Goal: Task Accomplishment & Management: Complete application form

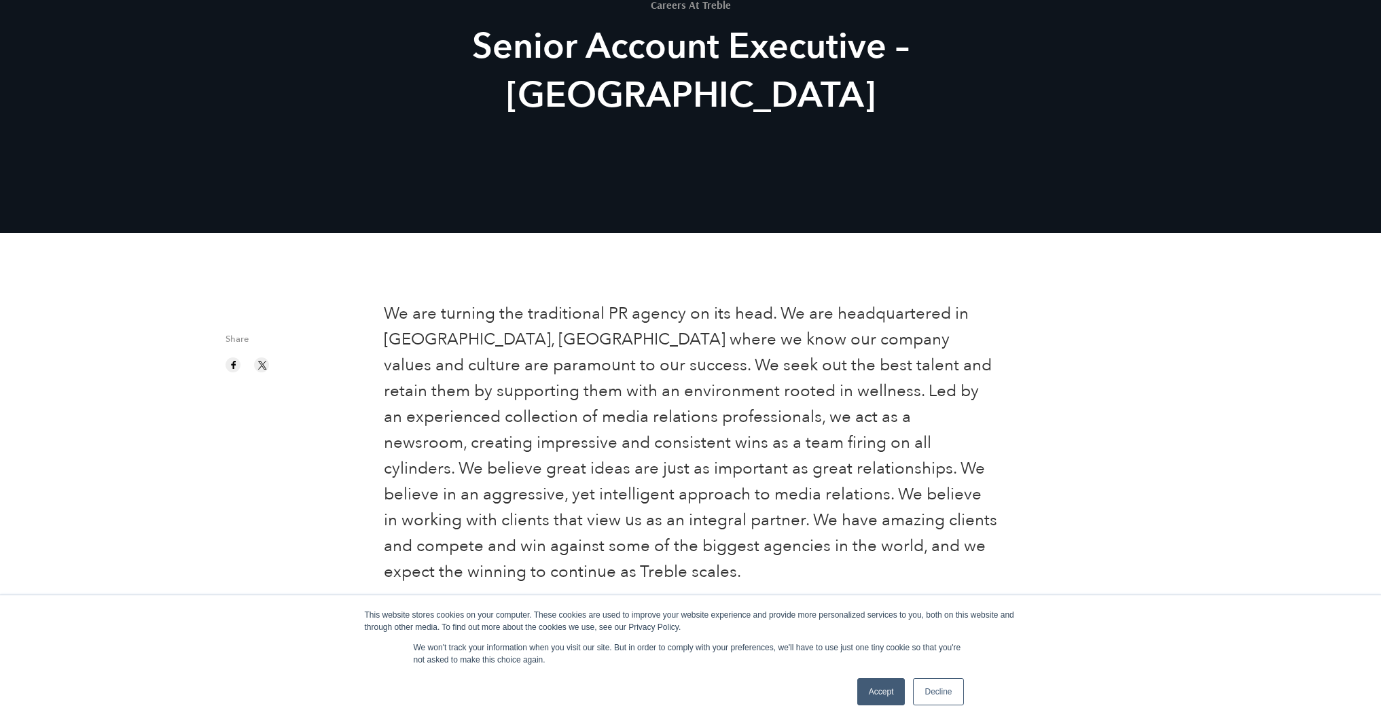
scroll to position [170, 0]
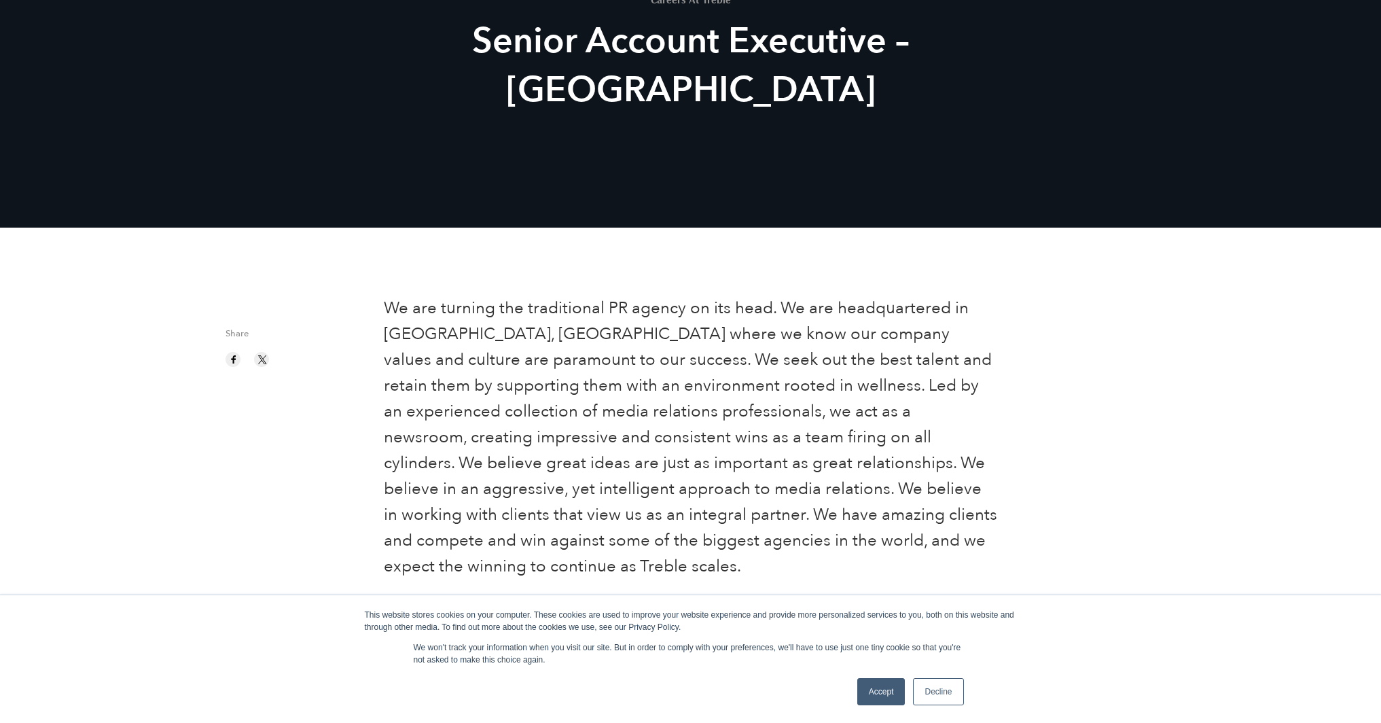
click at [886, 693] on link "Accept" at bounding box center [881, 691] width 48 height 27
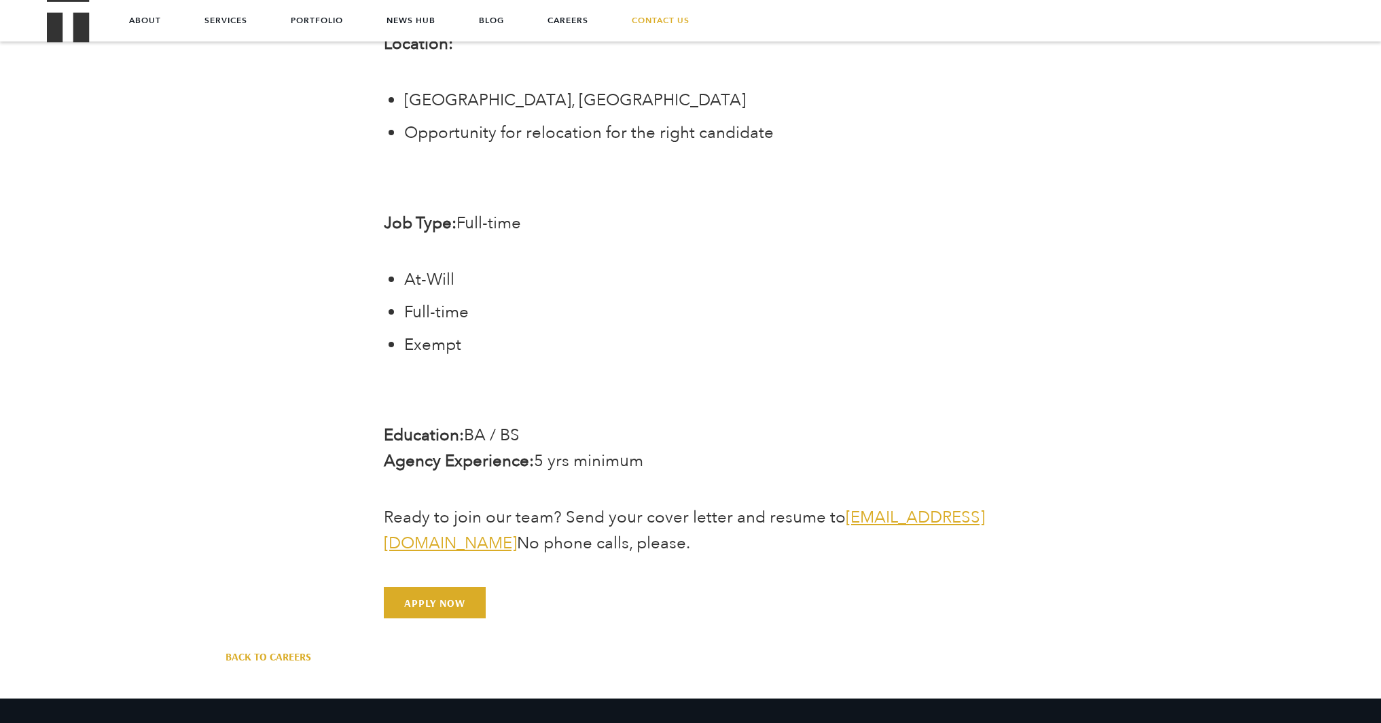
scroll to position [3393, 0]
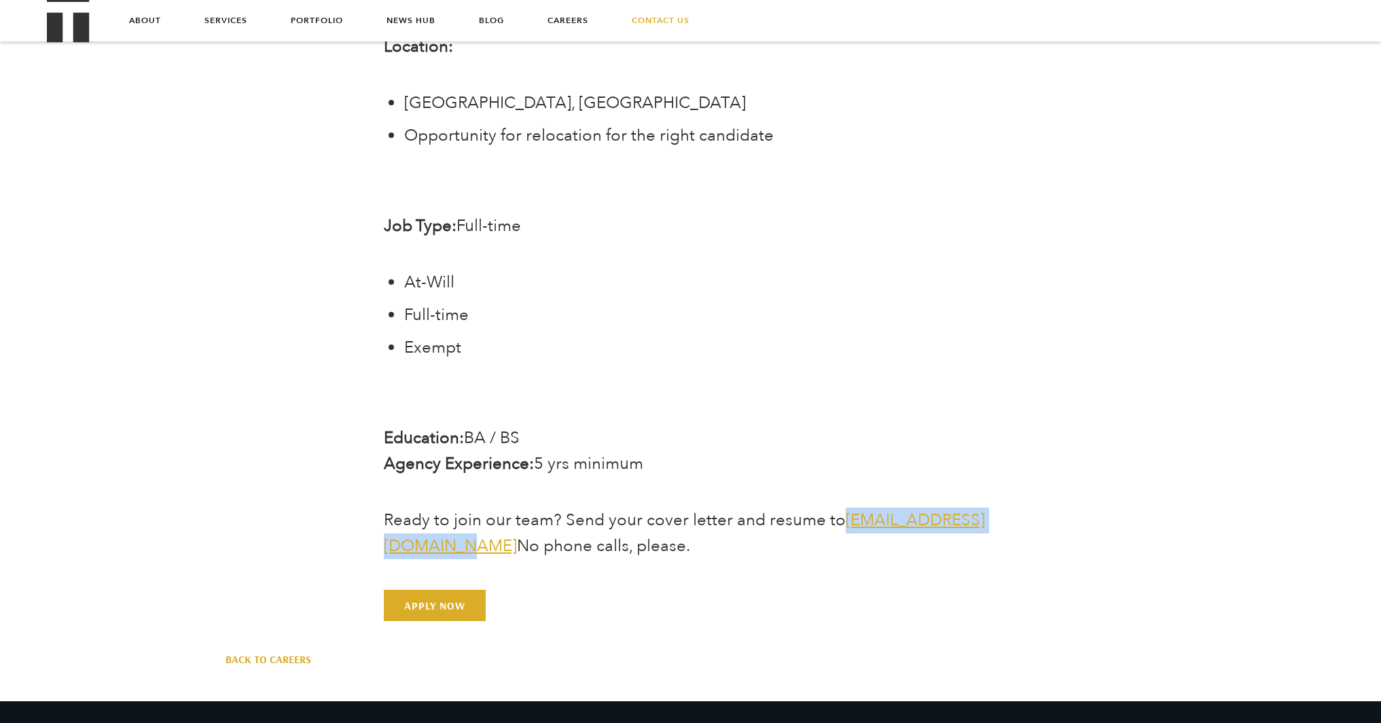
drag, startPoint x: 582, startPoint y: 524, endPoint x: 378, endPoint y: 525, distance: 203.7
copy link "[EMAIL_ADDRESS][DOMAIN_NAME]"
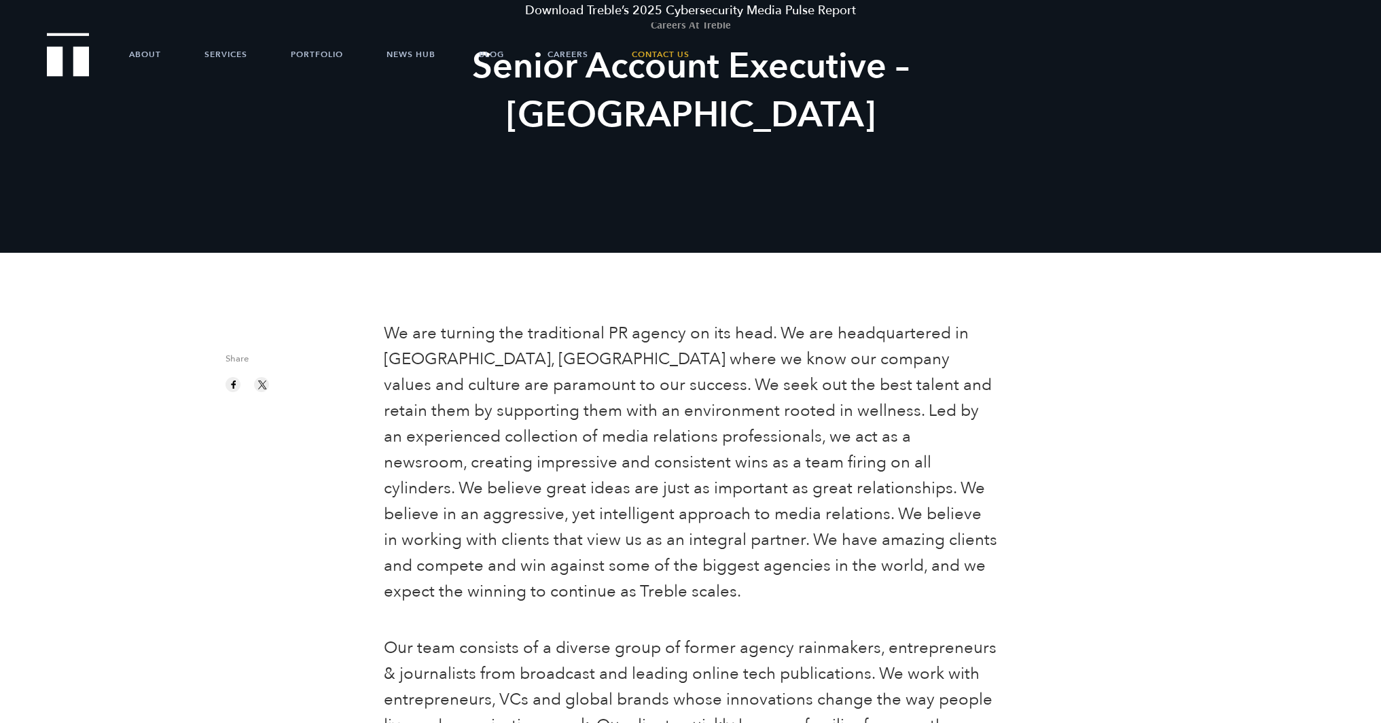
scroll to position [0, 0]
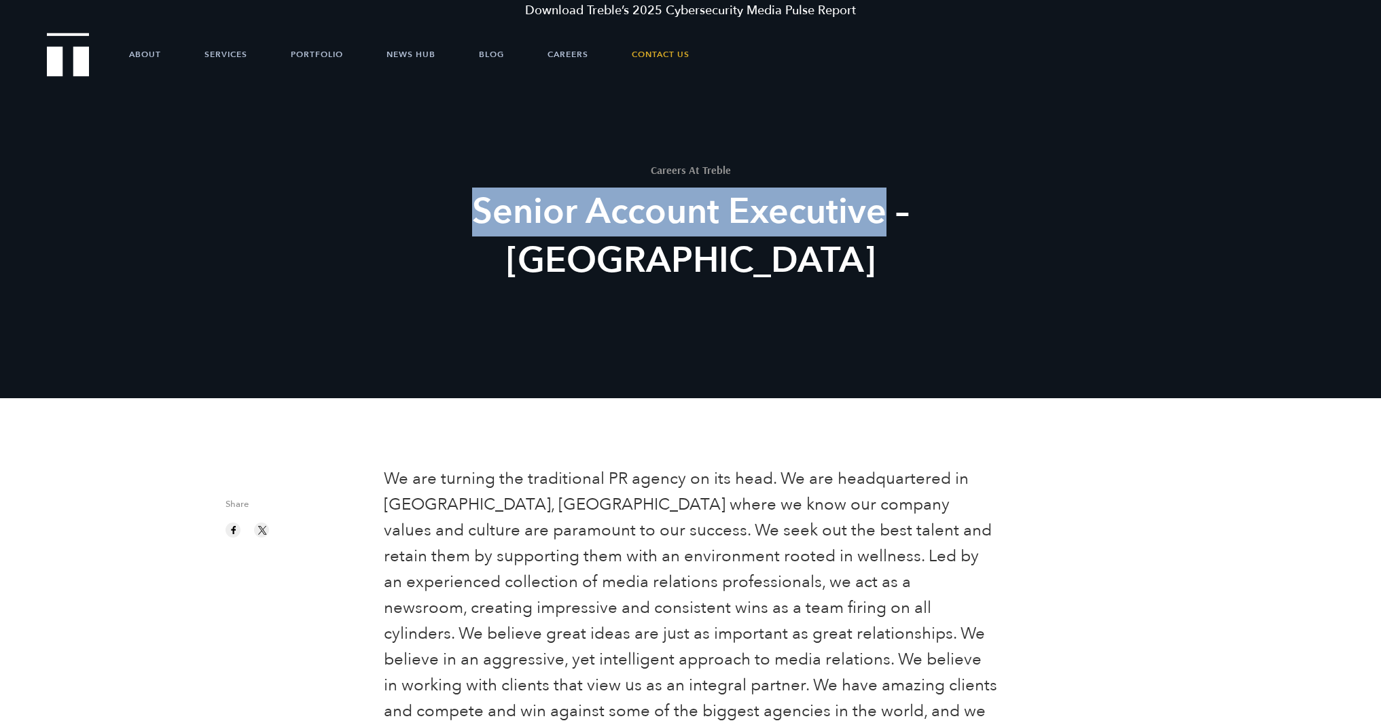
drag, startPoint x: 509, startPoint y: 204, endPoint x: 877, endPoint y: 209, distance: 368.1
click at [877, 210] on h2 "Senior Account Executive – [GEOGRAPHIC_DATA]" at bounding box center [690, 236] width 501 height 98
copy h2 "Senior Account Executive"
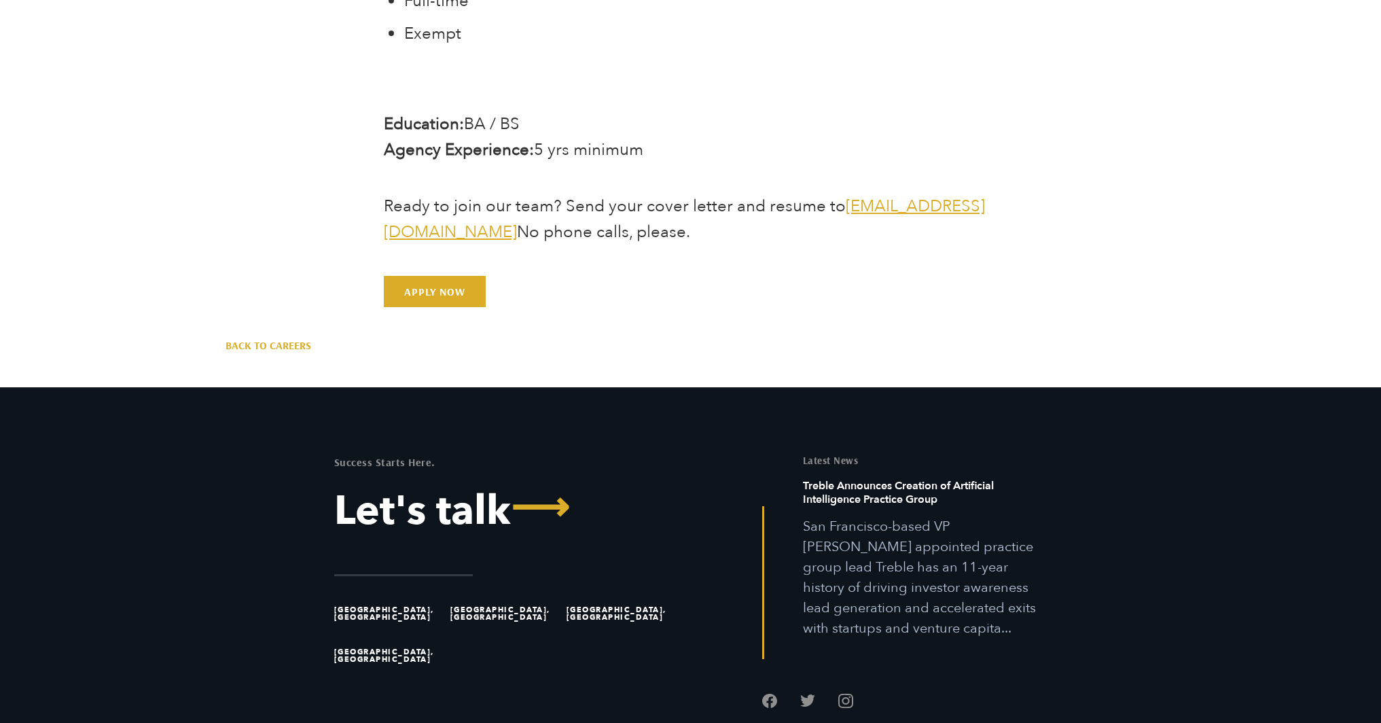
scroll to position [3711, 0]
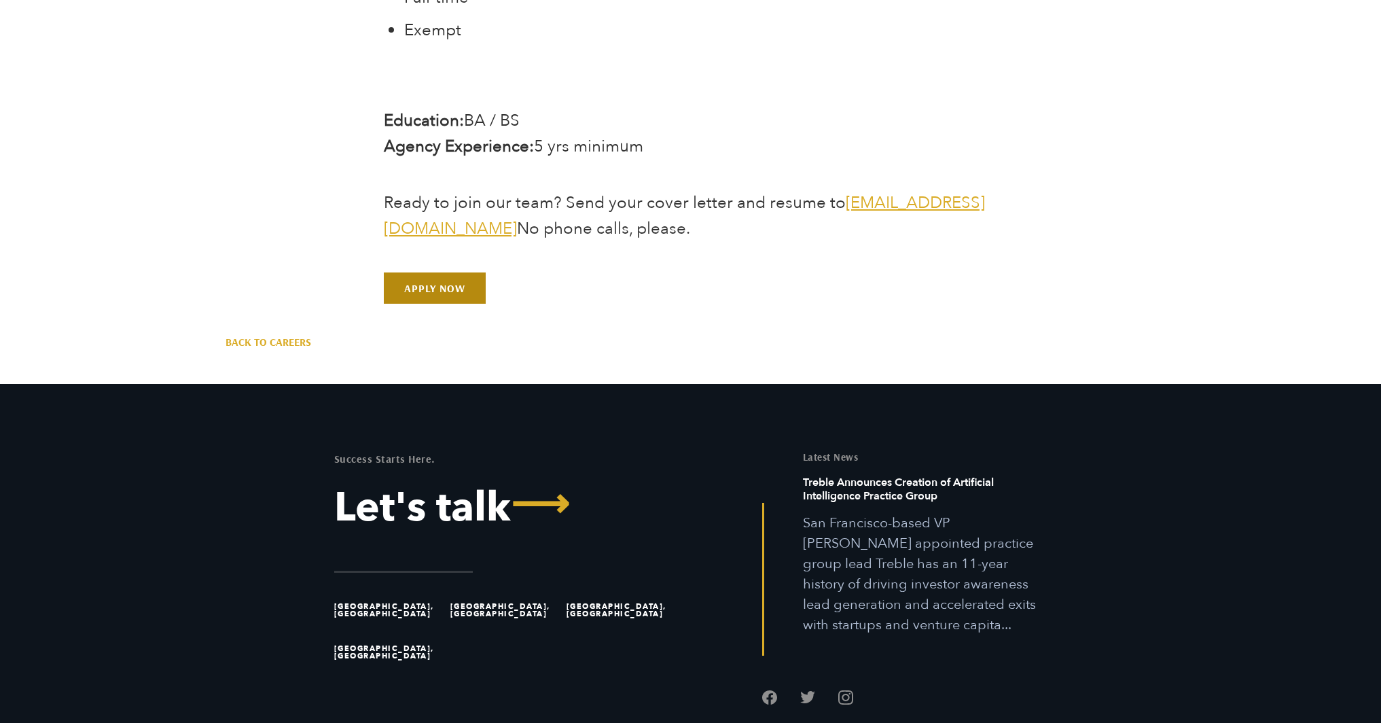
click at [446, 272] on link "Apply Now" at bounding box center [435, 287] width 102 height 31
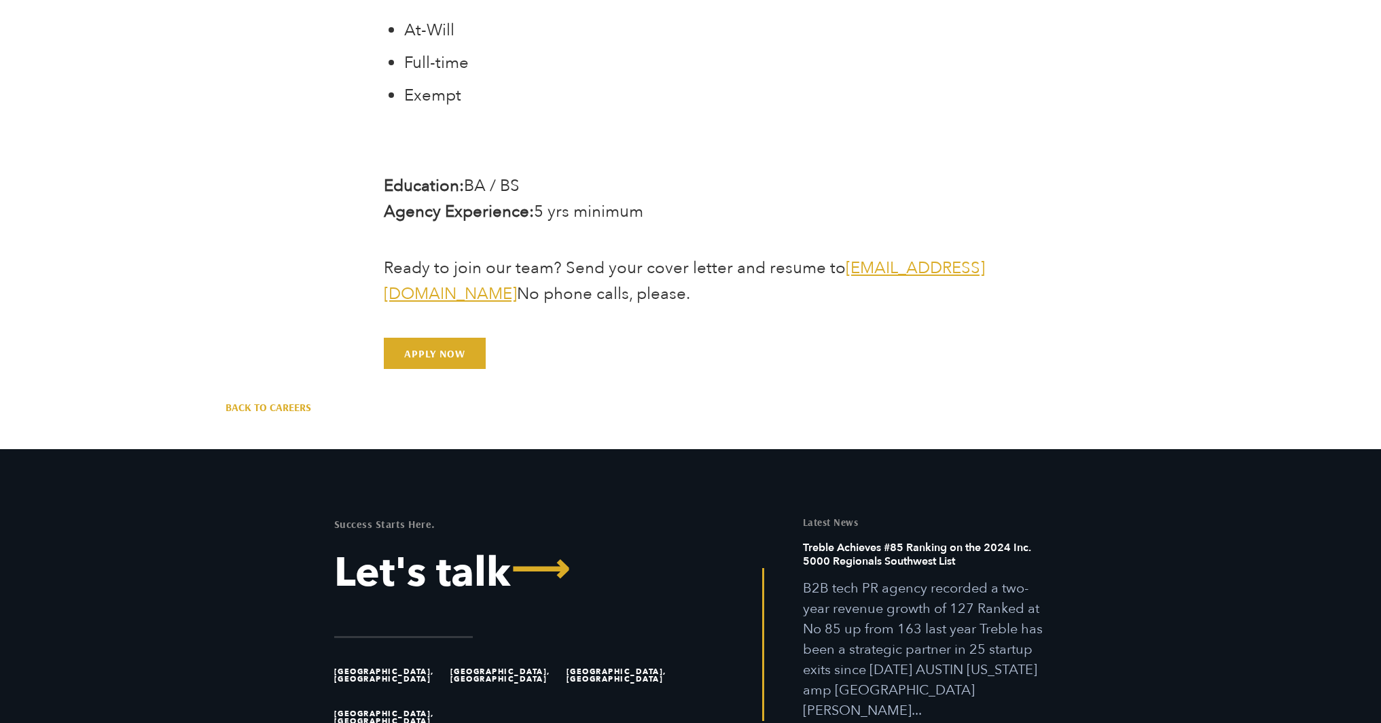
scroll to position [3780, 0]
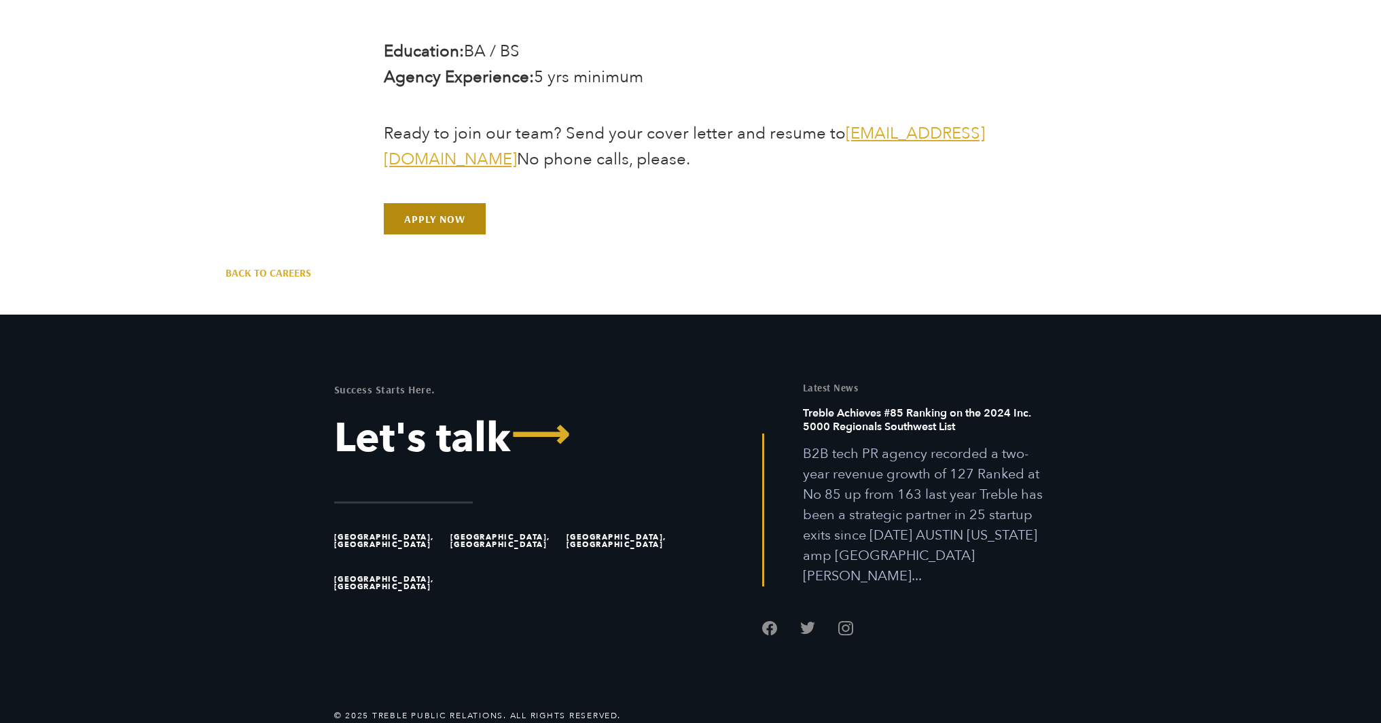
click at [427, 203] on link "Apply Now" at bounding box center [435, 218] width 102 height 31
